Goal: Task Accomplishment & Management: Use online tool/utility

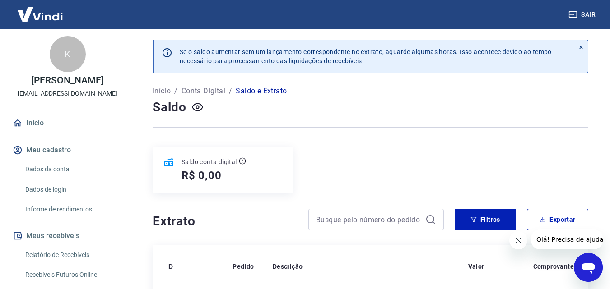
click at [68, 250] on link "Relatório de Recebíveis" at bounding box center [73, 255] width 102 height 18
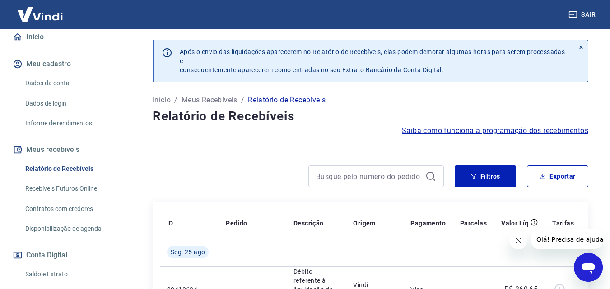
scroll to position [90, 0]
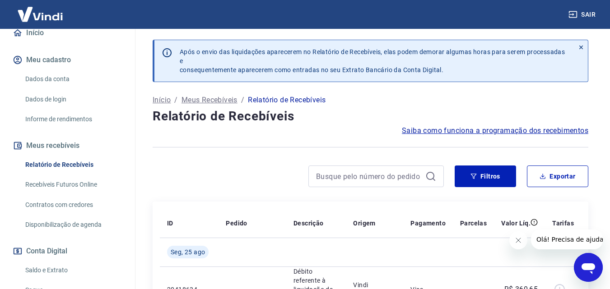
click at [86, 186] on link "Recebíveis Futuros Online" at bounding box center [73, 185] width 102 height 18
